Goal: Check status: Check status

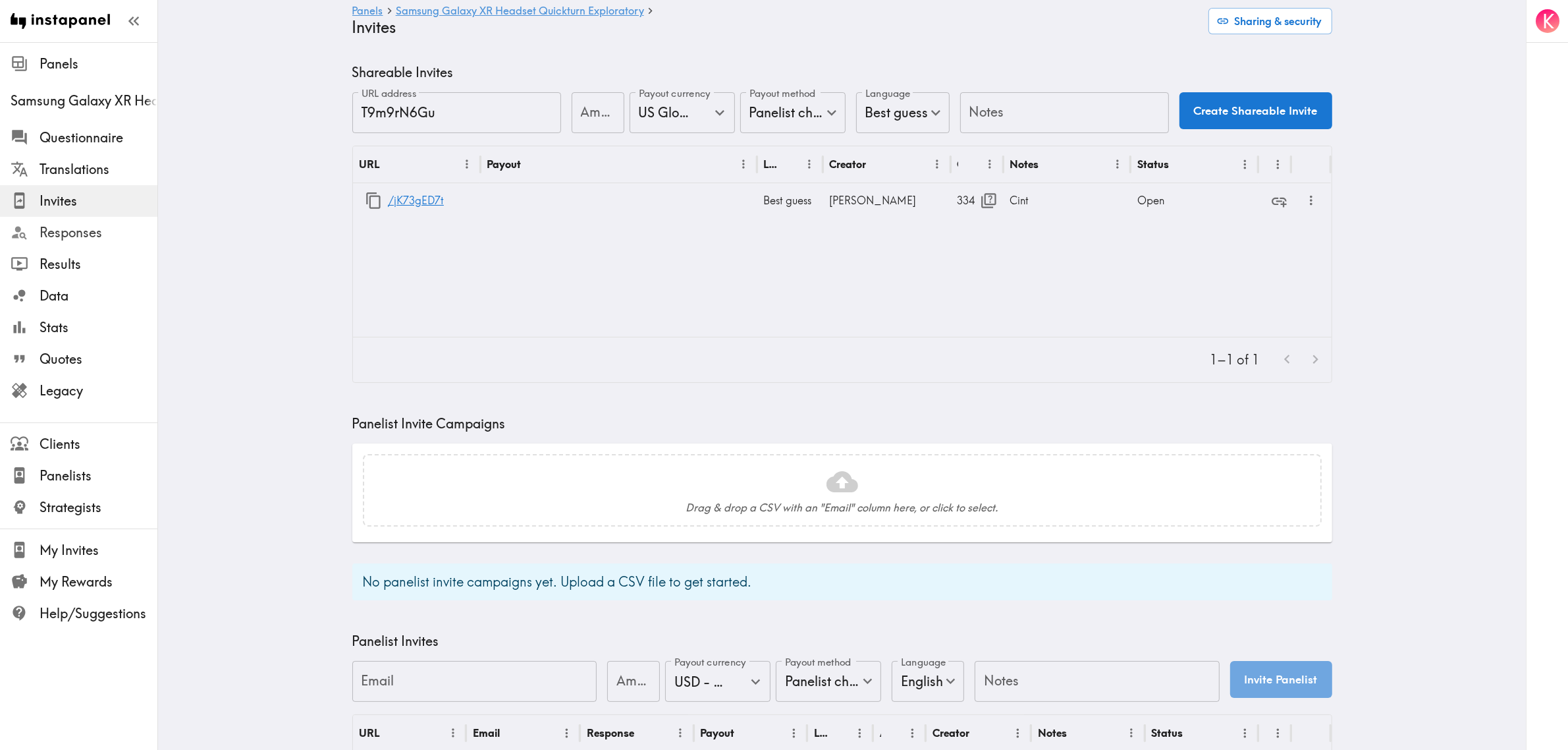
click at [92, 221] on span "Responses" at bounding box center [98, 233] width 118 height 24
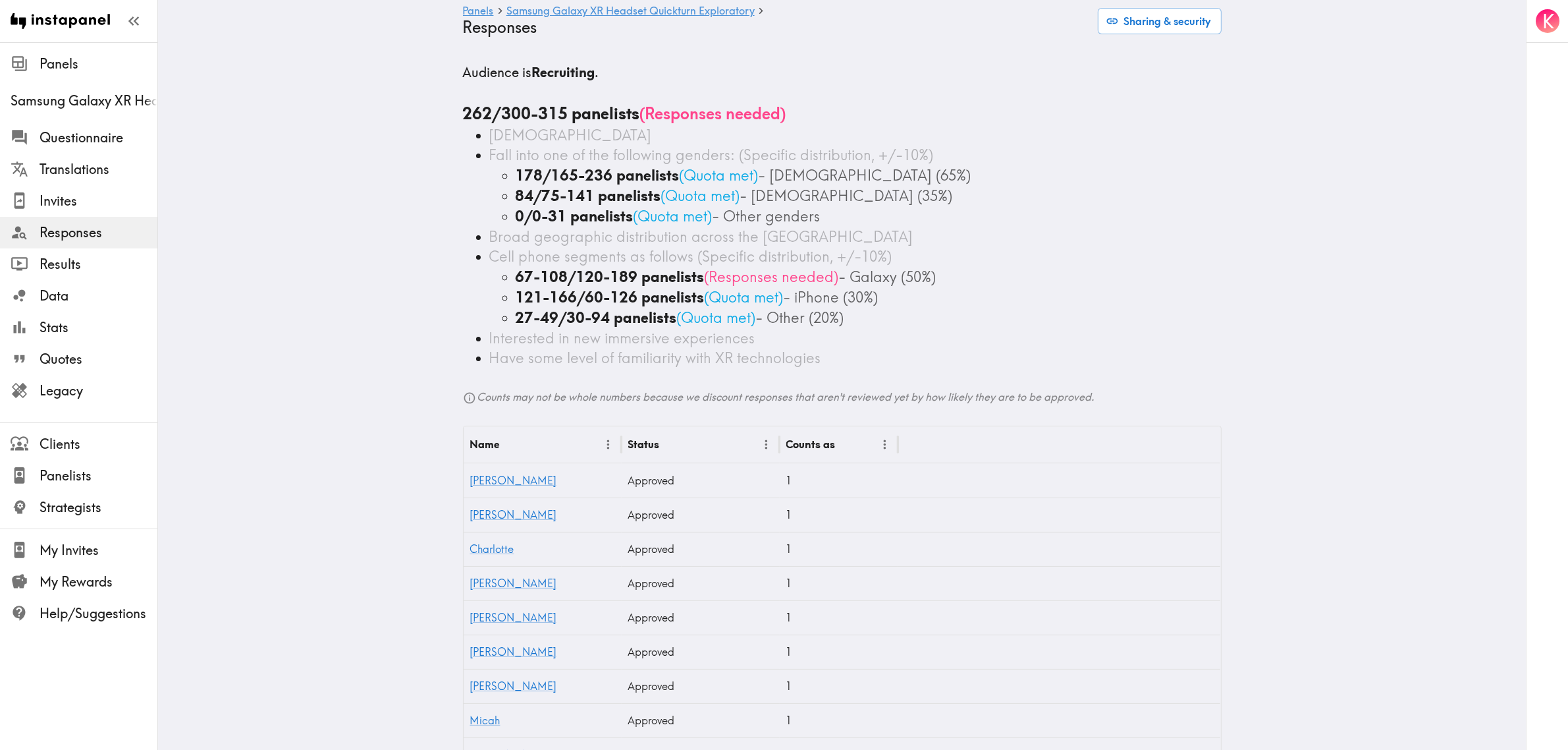
drag, startPoint x: 558, startPoint y: 275, endPoint x: 537, endPoint y: 275, distance: 21.0
click at [537, 275] on b "67-108/120-189 panelists" at bounding box center [610, 277] width 189 height 19
click at [558, 275] on b "67-108/120-189 panelists" at bounding box center [610, 277] width 189 height 19
